Goal: Information Seeking & Learning: Find specific page/section

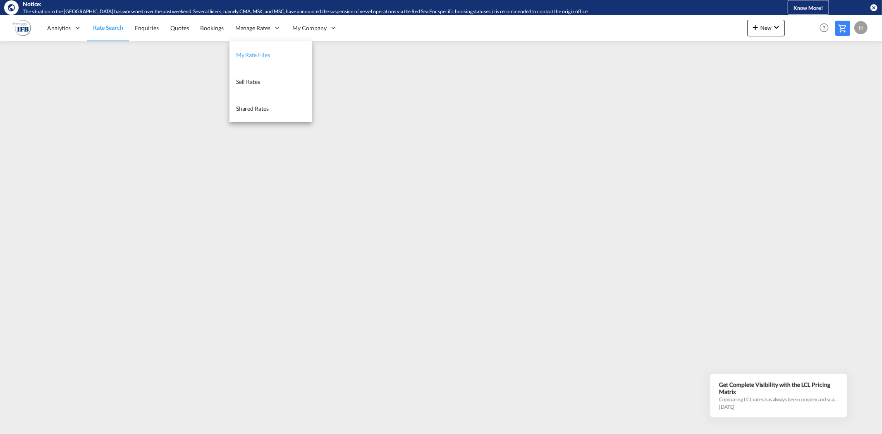
click at [260, 51] on span "My Rate Files" at bounding box center [253, 55] width 34 height 8
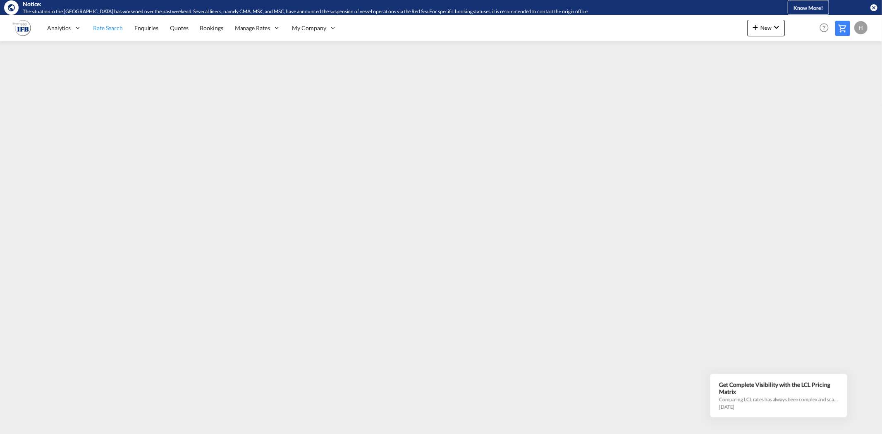
click at [110, 26] on span "Rate Search" at bounding box center [108, 27] width 30 height 7
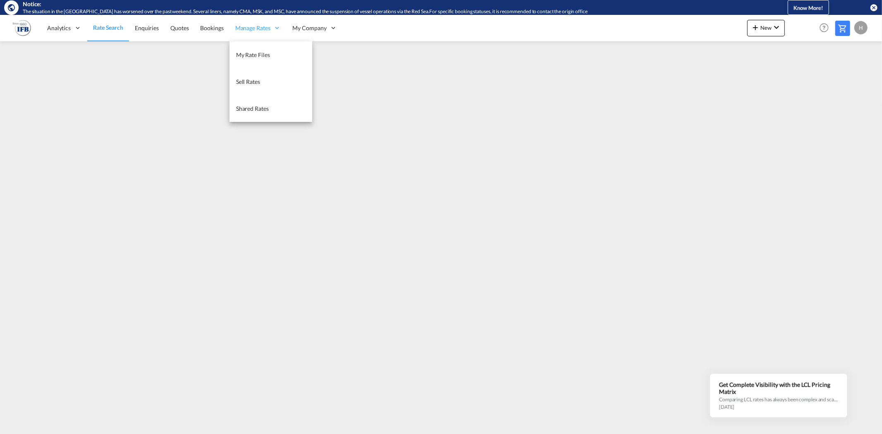
click at [263, 31] on span "Manage Rates" at bounding box center [252, 28] width 35 height 8
click at [247, 54] on span "My Rate Files" at bounding box center [253, 54] width 34 height 7
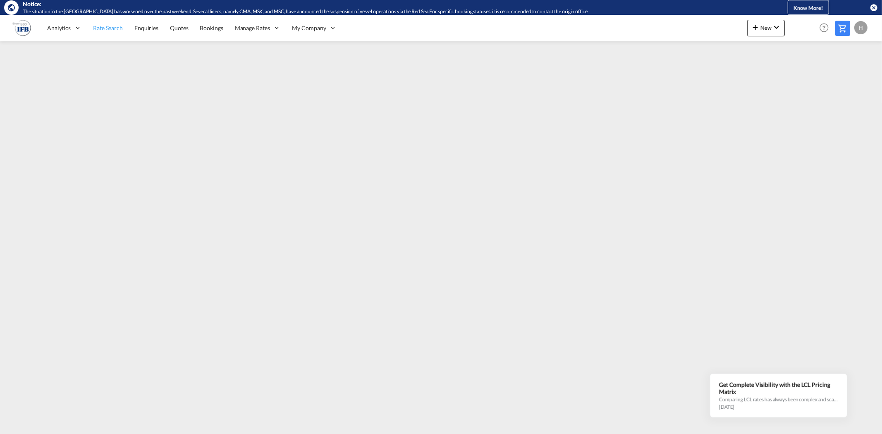
click at [113, 28] on span "Rate Search" at bounding box center [108, 27] width 30 height 7
